Goal: Information Seeking & Learning: Find specific fact

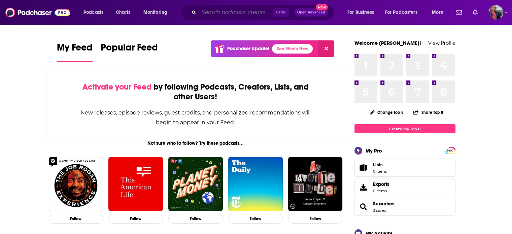
drag, startPoint x: 214, startPoint y: 12, endPoint x: 210, endPoint y: 12, distance: 3.7
click at [214, 11] on input "Search podcasts, credits, & more..." at bounding box center [236, 12] width 74 height 11
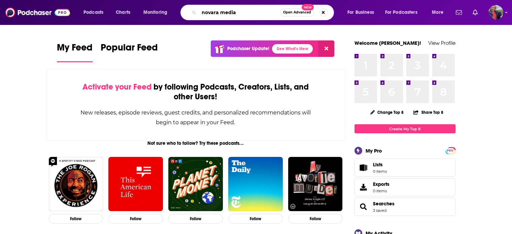
type input "novara media"
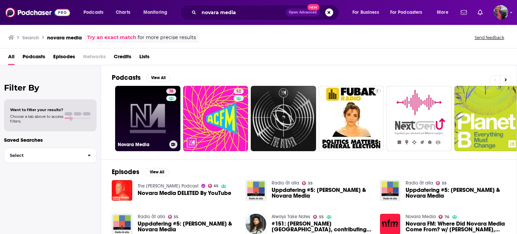
click at [137, 121] on link "76 Novara Media" at bounding box center [147, 118] width 65 height 65
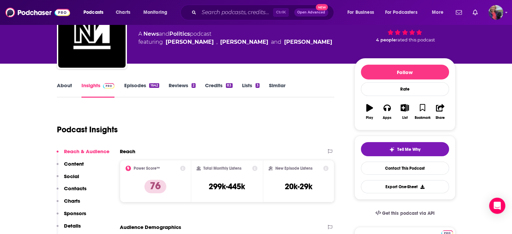
scroll to position [135, 0]
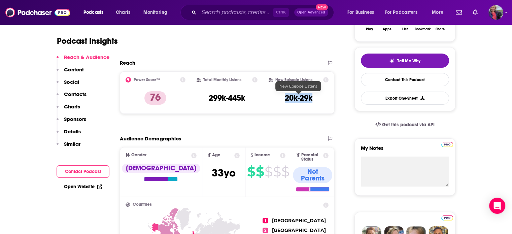
drag, startPoint x: 313, startPoint y: 97, endPoint x: 285, endPoint y: 98, distance: 27.6
click at [285, 98] on div "New Episode Listens 20k-29k" at bounding box center [299, 92] width 60 height 31
copy h3 "20k-29k"
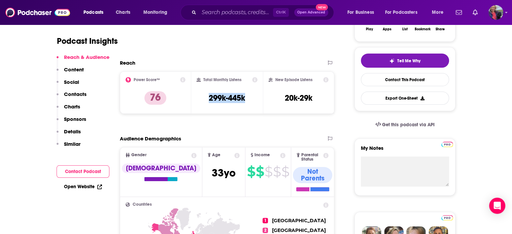
drag, startPoint x: 249, startPoint y: 99, endPoint x: 207, endPoint y: 98, distance: 41.8
click at [207, 98] on div "Total Monthly Listens 299k-445k" at bounding box center [227, 92] width 61 height 31
copy h3 "299k-445k"
